Goal: Transaction & Acquisition: Obtain resource

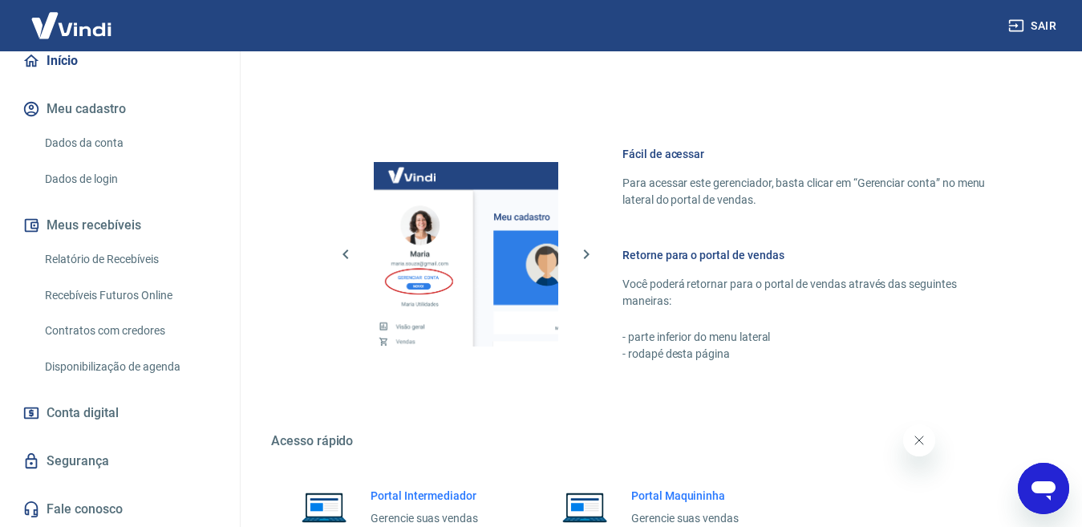
scroll to position [795, 0]
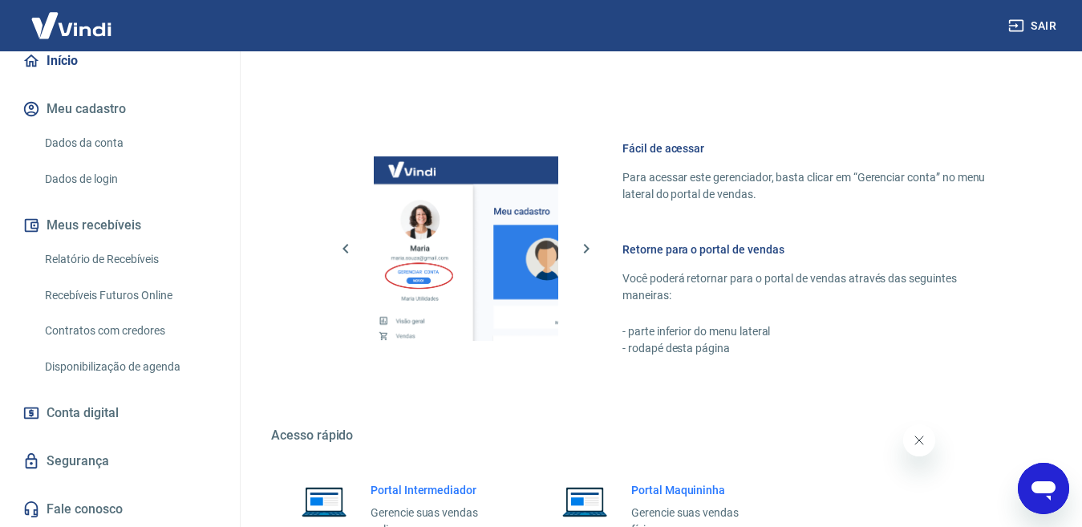
click at [114, 261] on link "Relatório de Recebíveis" at bounding box center [129, 259] width 182 height 33
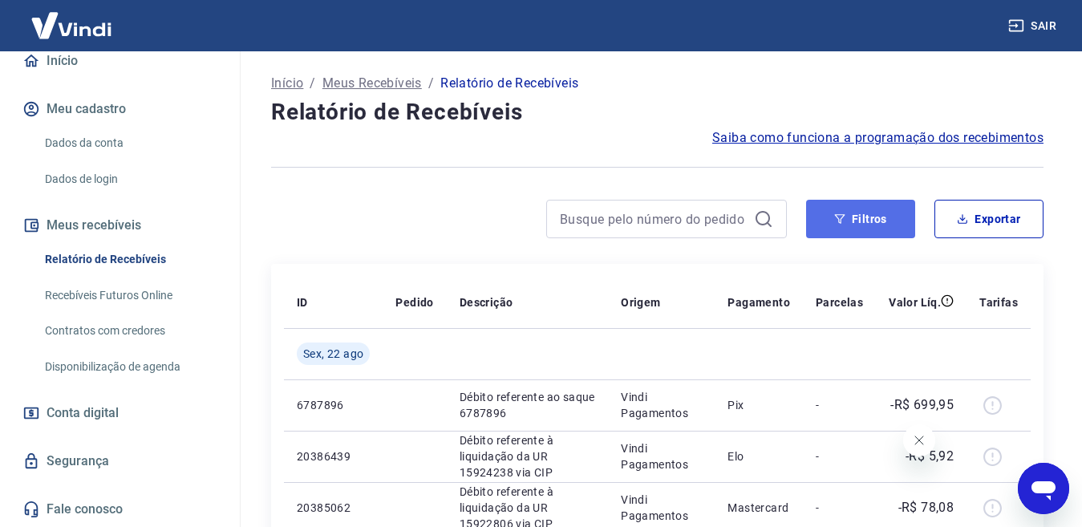
click at [835, 218] on icon "button" at bounding box center [839, 218] width 11 height 11
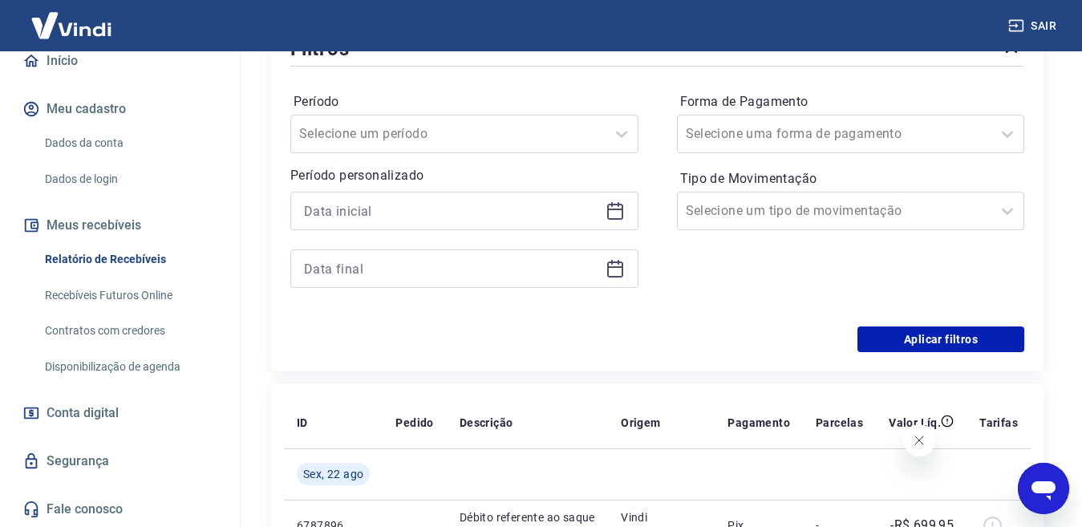
scroll to position [241, 0]
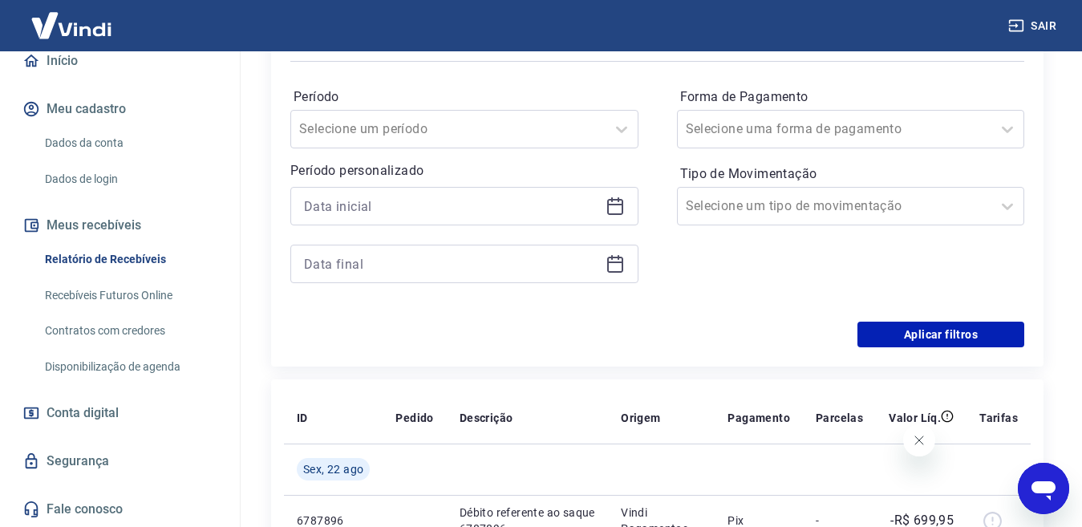
click at [616, 199] on icon at bounding box center [615, 206] width 19 height 19
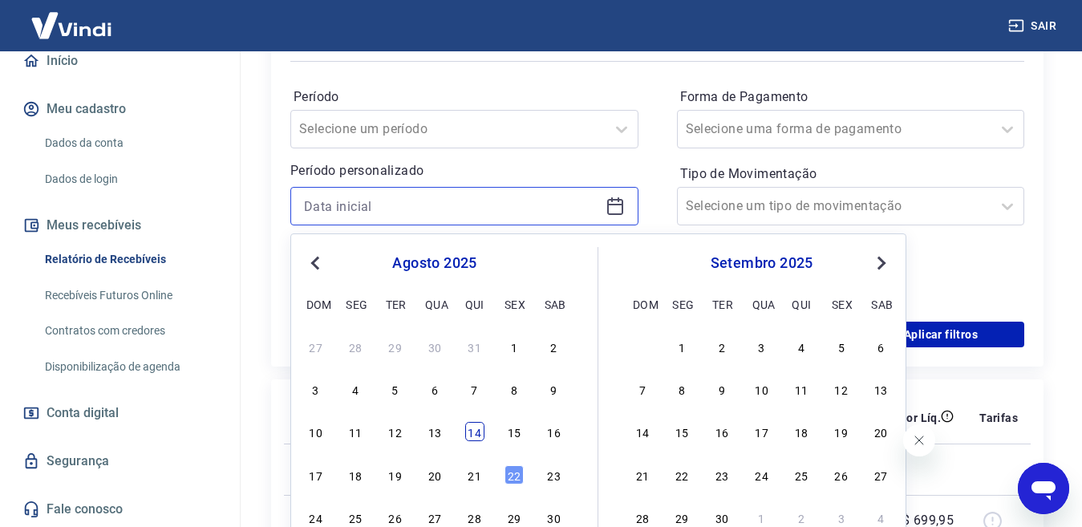
scroll to position [401, 0]
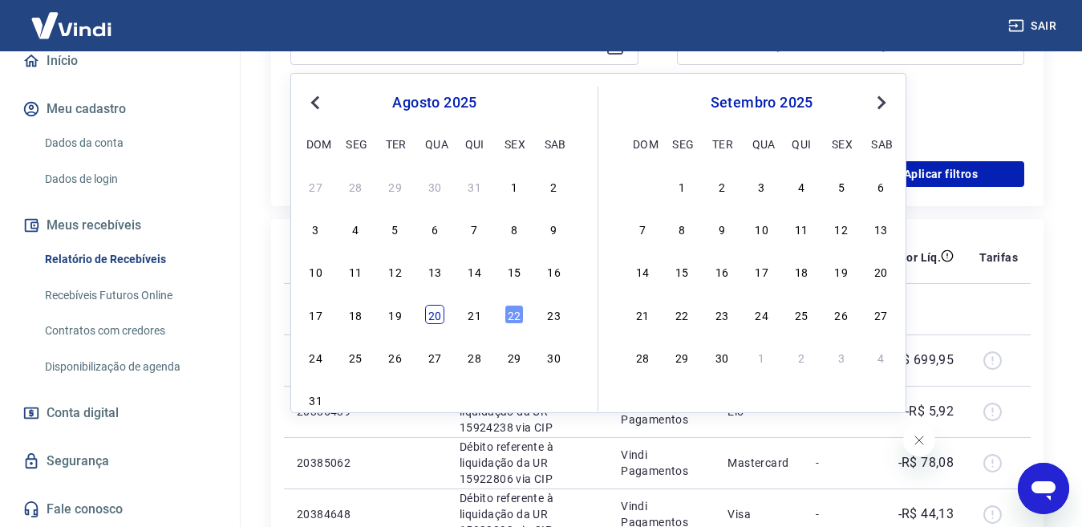
click at [432, 324] on div "20" at bounding box center [434, 314] width 19 height 19
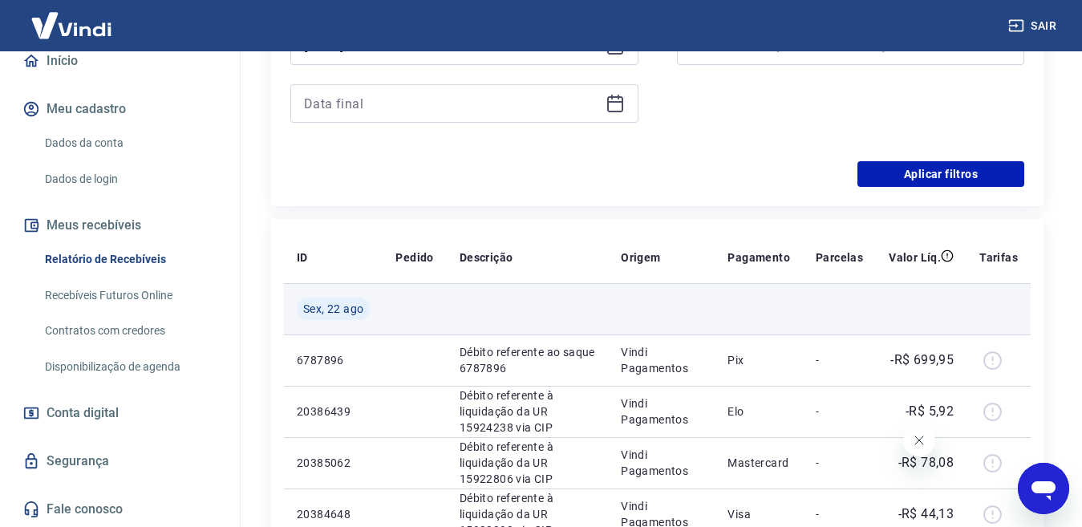
type input "[DATE]"
click at [439, 303] on td at bounding box center [414, 308] width 63 height 51
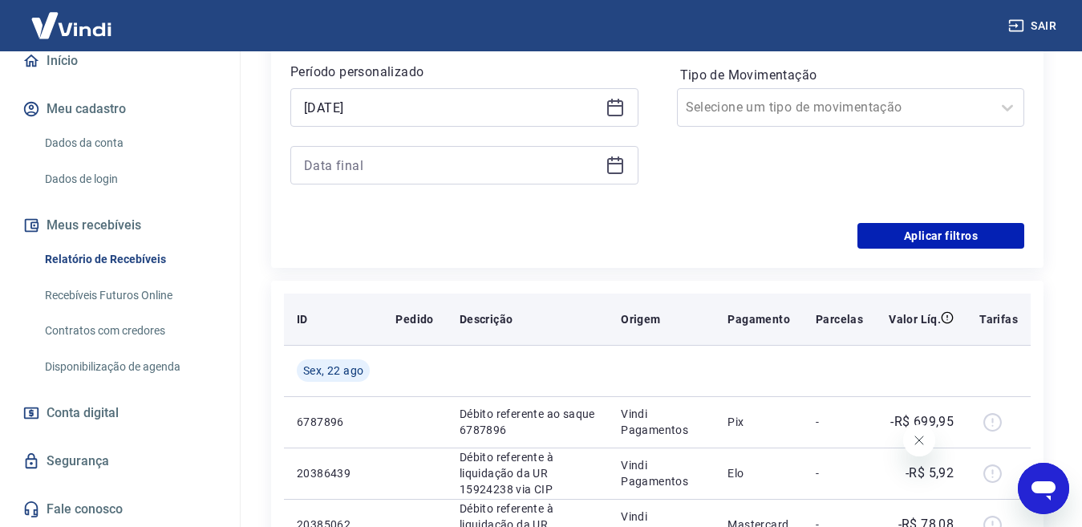
scroll to position [160, 0]
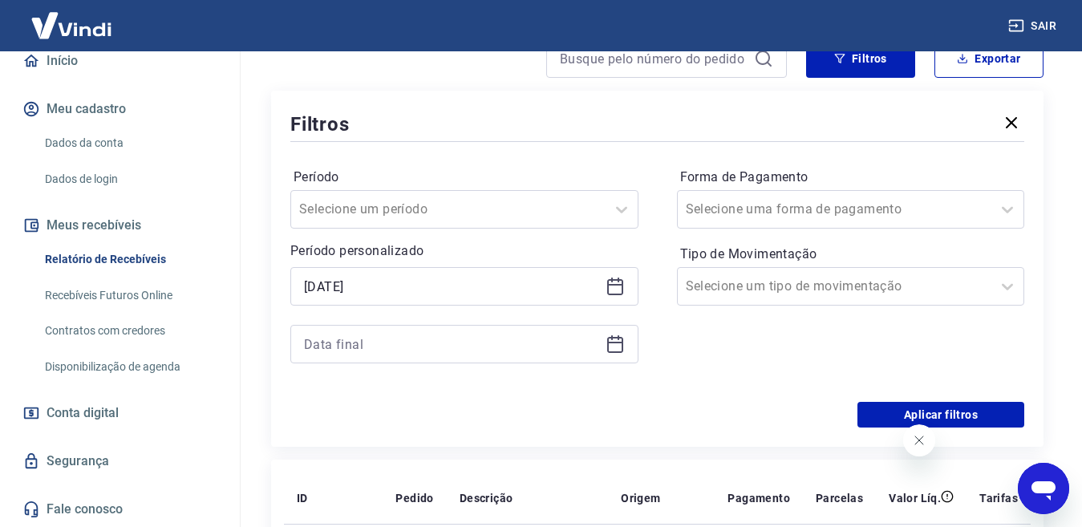
click at [606, 350] on icon at bounding box center [615, 343] width 19 height 19
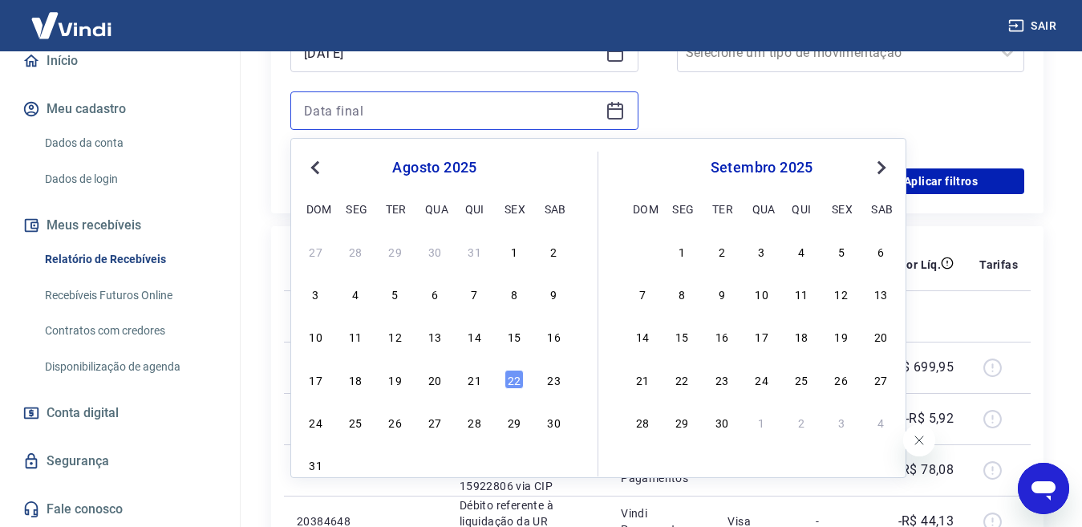
scroll to position [401, 0]
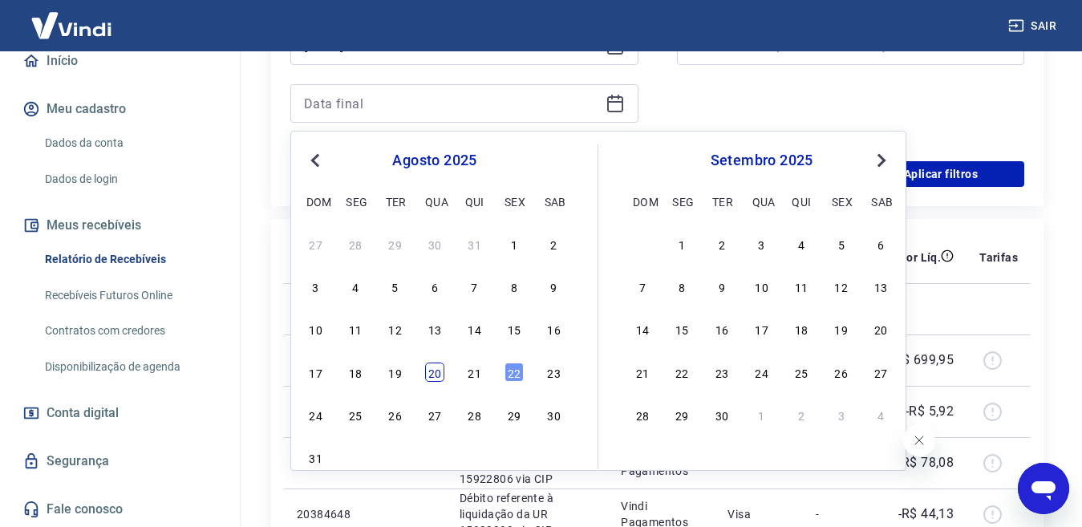
click at [431, 371] on div "20" at bounding box center [434, 372] width 19 height 19
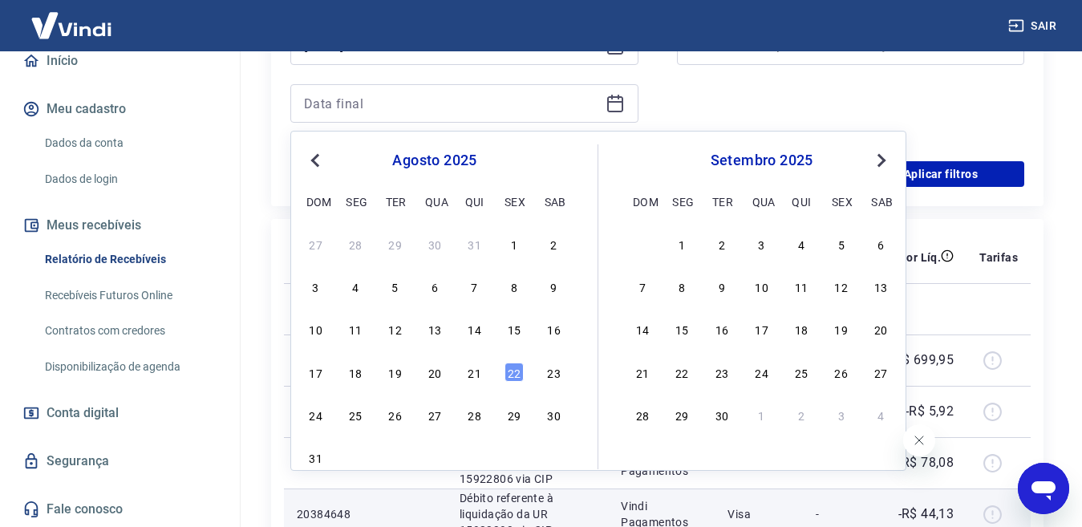
click at [432, 371] on td at bounding box center [414, 359] width 63 height 51
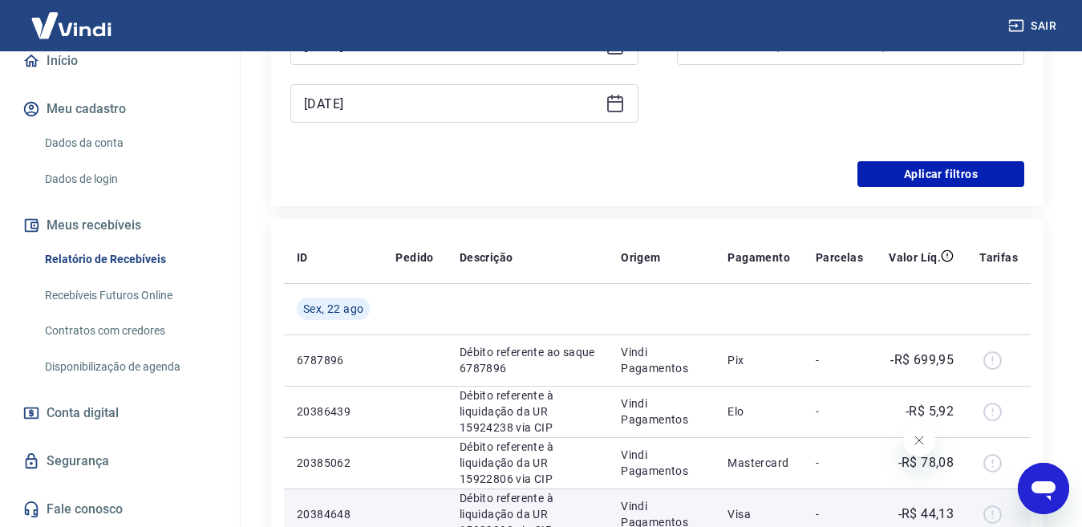
type input "[DATE]"
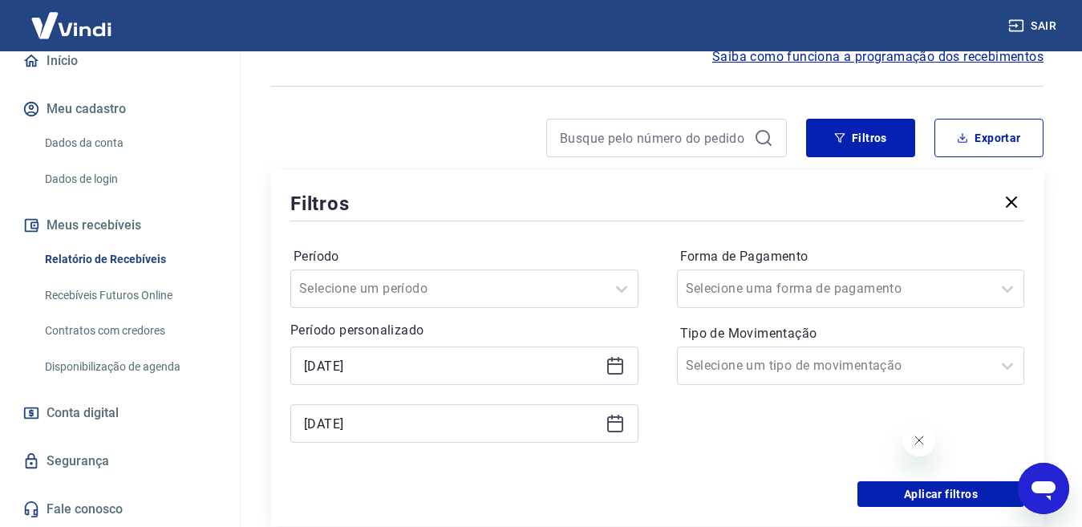
scroll to position [160, 0]
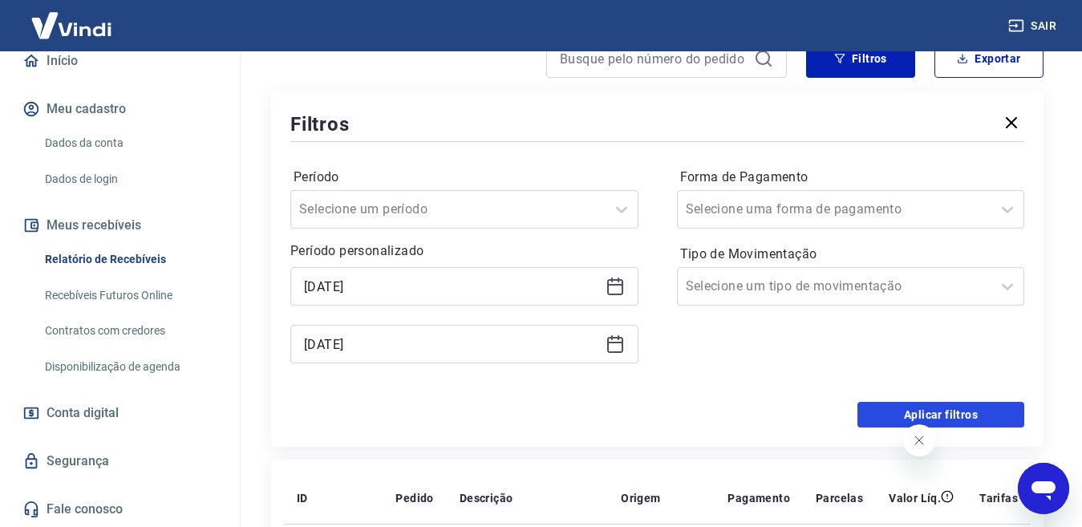
click at [909, 404] on button "Aplicar filtros" at bounding box center [940, 415] width 167 height 26
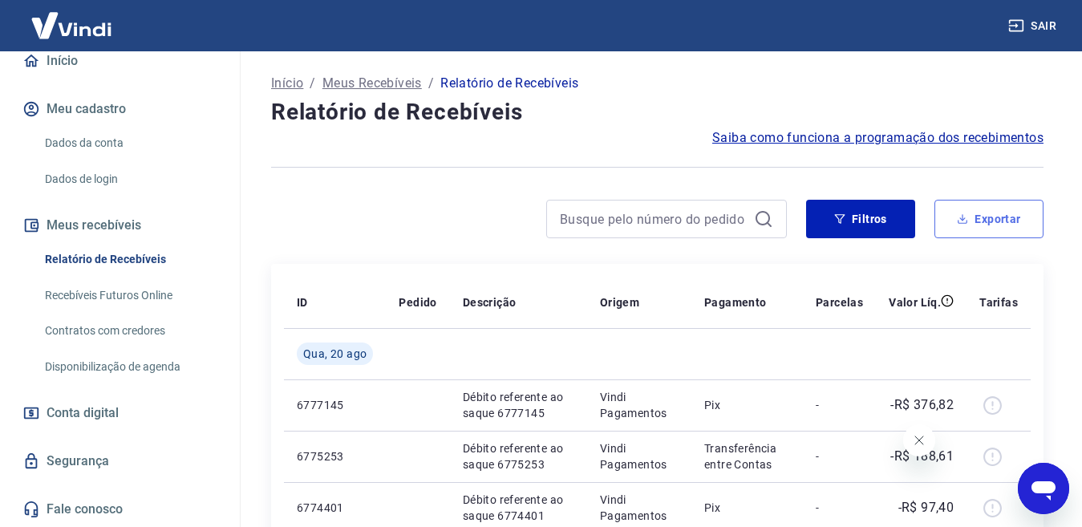
click at [991, 222] on button "Exportar" at bounding box center [988, 219] width 109 height 38
type input "[DATE]"
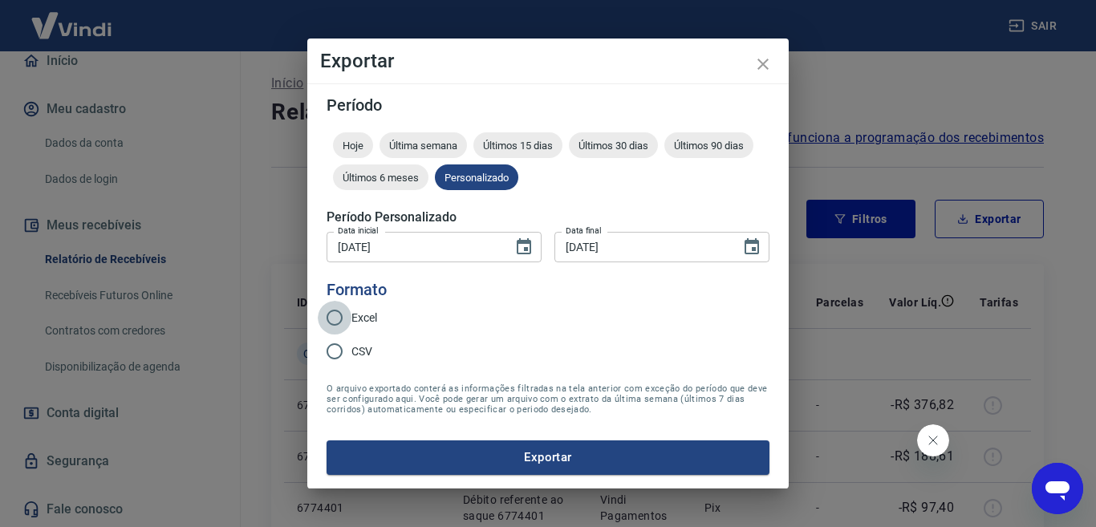
click at [345, 331] on input "Excel" at bounding box center [335, 318] width 34 height 34
radio input "true"
click at [442, 463] on button "Exportar" at bounding box center [547, 457] width 443 height 34
